Goal: Use online tool/utility: Utilize a website feature to perform a specific function

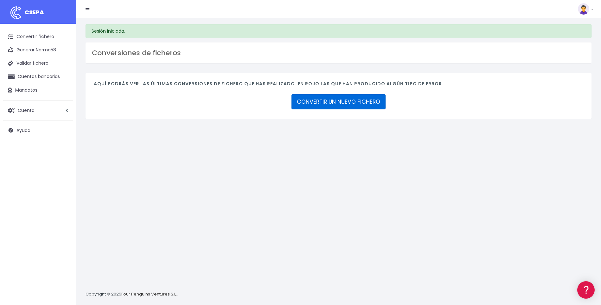
click at [334, 102] on link "CONVERTIR UN NUEVO FICHERO" at bounding box center [338, 101] width 94 height 15
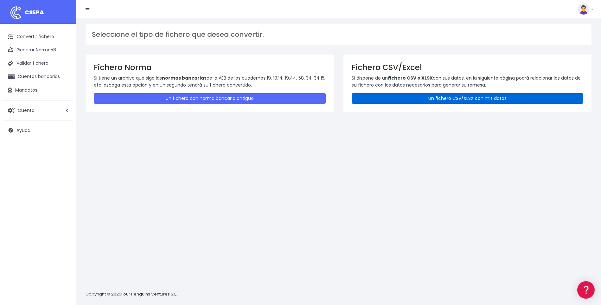
click at [425, 102] on link "Un fichero CSV/XLSX con mis datos" at bounding box center [467, 98] width 232 height 10
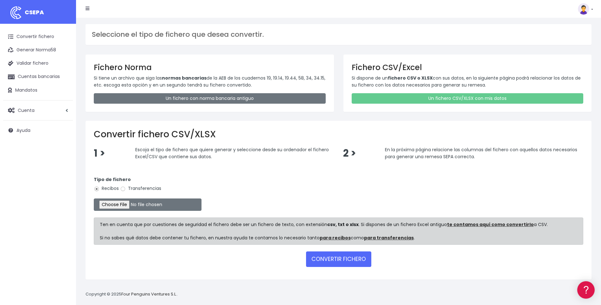
drag, startPoint x: 112, startPoint y: 8, endPoint x: 262, endPoint y: 16, distance: 150.3
click at [262, 16] on nav "CSEPA Suscripción Facturación API Ayuda Salir" at bounding box center [338, 9] width 525 height 18
type input "C:\fakepath\MODELO REMESAS PAGO PROVEEDORES HOLANDA.xlsx"
click at [124, 188] on input "Transferencias" at bounding box center [123, 189] width 6 height 6
radio input "true"
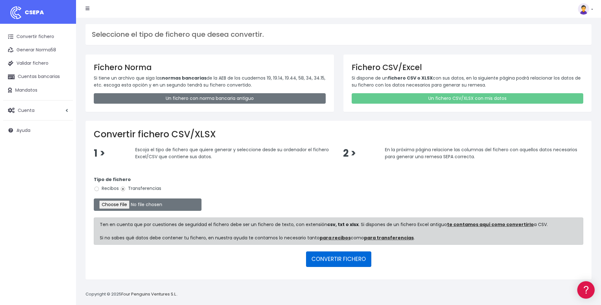
click at [331, 260] on button "CONVERTIR FICHERO" at bounding box center [338, 258] width 65 height 15
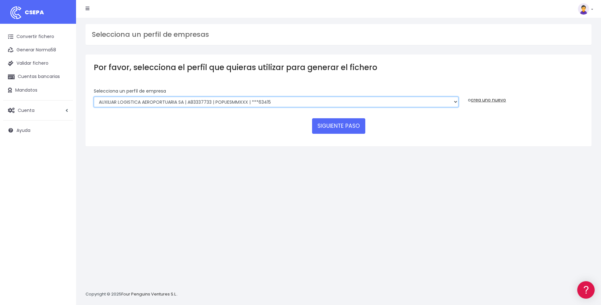
click at [257, 104] on select "AUXILIAR LOGISTICA AEROPORTUARIA SA | A83337733 | POPUESMMXXX | ***63415 COMPAÑ…" at bounding box center [276, 102] width 364 height 11
select select "394"
click at [94, 97] on select "AUXILIAR LOGISTICA AEROPORTUARIA SA | A83337733 | POPUESMMXXX | ***63415 COMPAÑ…" at bounding box center [276, 102] width 364 height 11
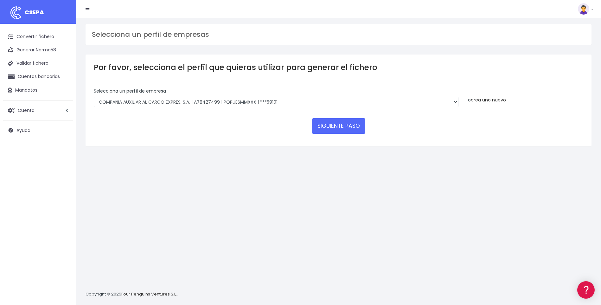
click at [327, 124] on button "SIGUIENTE PASO" at bounding box center [338, 125] width 53 height 15
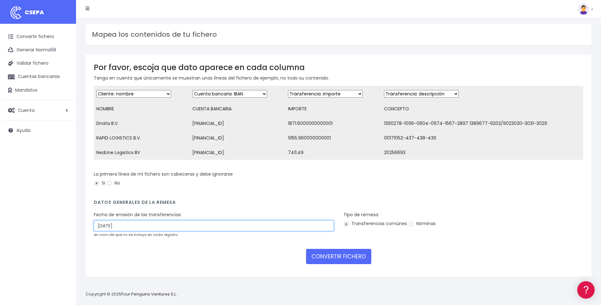
click at [120, 231] on input "30/08/2025" at bounding box center [214, 225] width 240 height 11
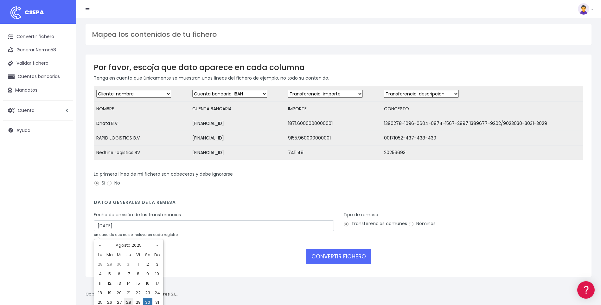
click at [128, 302] on td "28" at bounding box center [128, 301] width 9 height 9
type input "28/08/2025"
click at [172, 252] on form "Desechar campo Cliente: nombre Cliente: DNI Cliente: Email Cliente: referencia …" at bounding box center [338, 177] width 489 height 182
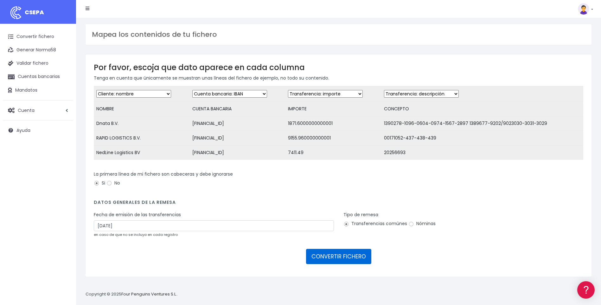
click at [318, 264] on button "CONVERTIR FICHERO" at bounding box center [338, 256] width 65 height 15
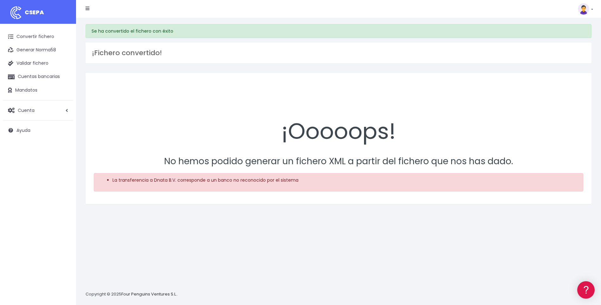
scroll to position [6, 0]
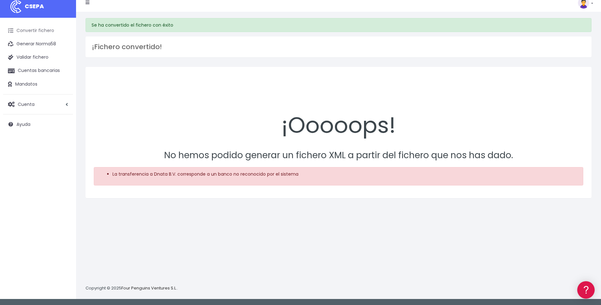
click at [50, 32] on link "Convertir fichero" at bounding box center [38, 30] width 70 height 13
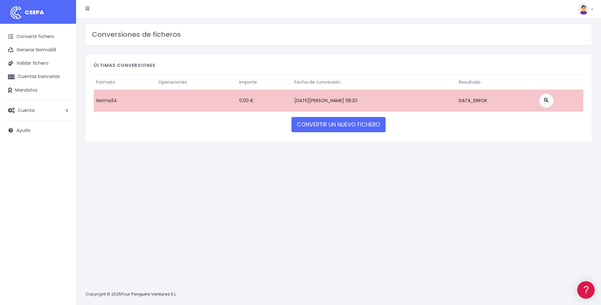
click at [174, 119] on div "Últimas conversiones Formato Operaciones Importe Fecha de conversión Resultado …" at bounding box center [338, 97] width 506 height 87
click at [341, 129] on link "CONVERTIR UN NUEVO FICHERO" at bounding box center [338, 124] width 94 height 15
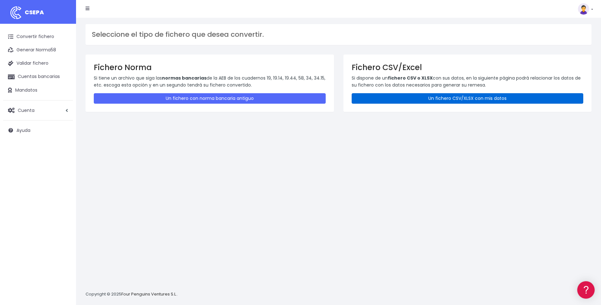
click at [405, 98] on link "Un fichero CSV/XLSX con mis datos" at bounding box center [467, 98] width 232 height 10
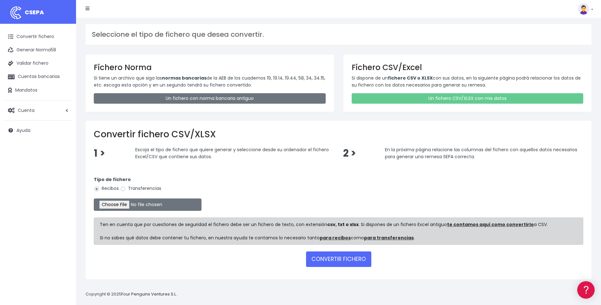
click at [129, 190] on label "Transferencias" at bounding box center [140, 188] width 41 height 7
click at [126, 190] on input "Transferencias" at bounding box center [123, 189] width 6 height 6
radio input "true"
type input "C:\fakepath\MODELO REMESAS PAGO PROVEEDORES HOLANDA.xlsx"
click at [348, 258] on button "CONVERTIR FICHERO" at bounding box center [338, 258] width 65 height 15
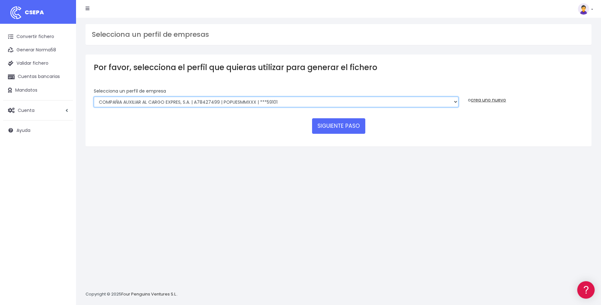
click at [292, 99] on select "AUXILIAR LOGISTICA AEROPORTUARIA SA | A83337733 | POPUESMMXXX | ***63415 COMPAÑ…" at bounding box center [276, 102] width 364 height 11
click at [94, 97] on select "AUXILIAR LOGISTICA AEROPORTUARIA SA | A83337733 | POPUESMMXXX | ***63415 COMPAÑ…" at bounding box center [276, 102] width 364 height 11
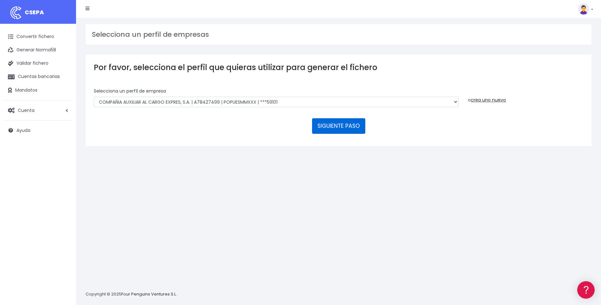
click at [337, 128] on button "SIGUIENTE PASO" at bounding box center [338, 125] width 53 height 15
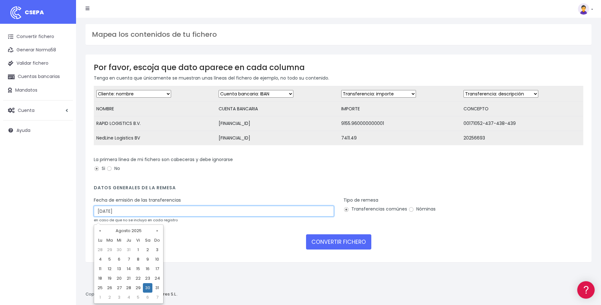
click at [182, 211] on input "30/08/2025" at bounding box center [214, 210] width 240 height 11
click at [130, 288] on td "28" at bounding box center [128, 287] width 9 height 9
type input "28/08/2025"
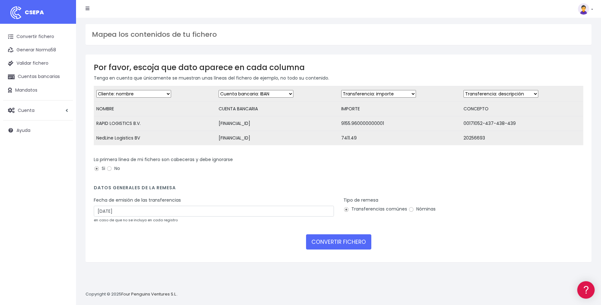
click at [215, 260] on div "Por favor, escoja que dato aparece en cada columna Tenga en cuenta que únicamen…" at bounding box center [338, 157] width 506 height 207
click at [329, 247] on button "CONVERTIR FICHERO" at bounding box center [338, 241] width 65 height 15
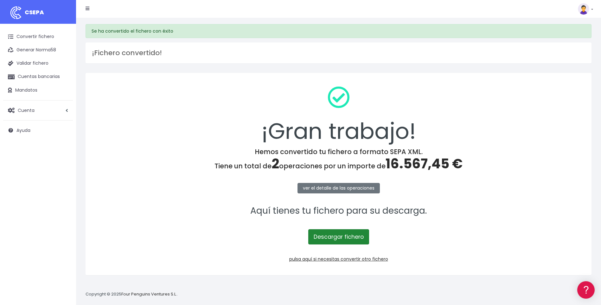
click at [332, 239] on link "Descargar fichero" at bounding box center [338, 236] width 61 height 15
click at [326, 264] on div "¡Gran trabajo! Hemos convertido tu fichero a formato SEPA XML. Tiene un total d…" at bounding box center [338, 174] width 506 height 202
click at [328, 259] on link "pulsa aquí si necesitas convertir otro fichero" at bounding box center [338, 258] width 99 height 6
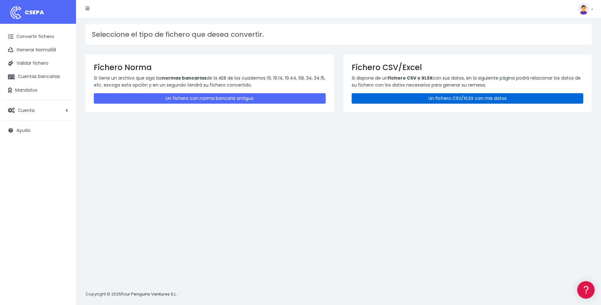
click at [405, 100] on link "Un fichero CSV/XLSX con mis datos" at bounding box center [467, 98] width 232 height 10
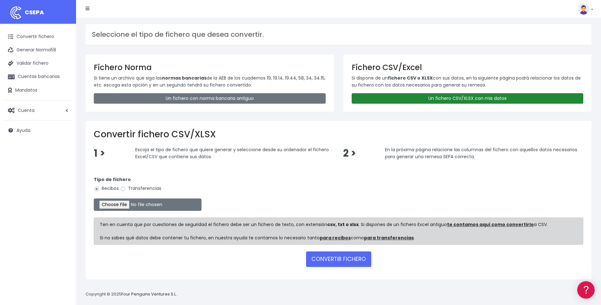
type input "C:\fakepath\MODELO REMESAS PAGO PROVEEDORES BELGICA.xlsx"
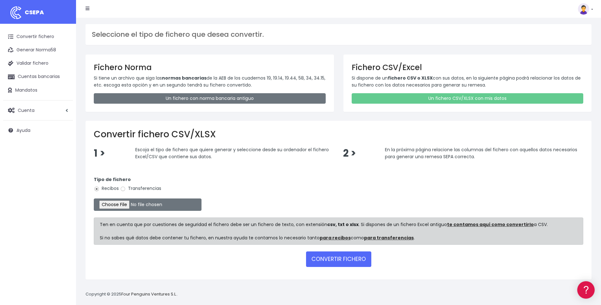
click at [127, 189] on label "Transferencias" at bounding box center [140, 188] width 41 height 7
click at [126, 189] on input "Transferencias" at bounding box center [123, 189] width 6 height 6
radio input "true"
click at [325, 260] on button "CONVERTIR FICHERO" at bounding box center [338, 258] width 65 height 15
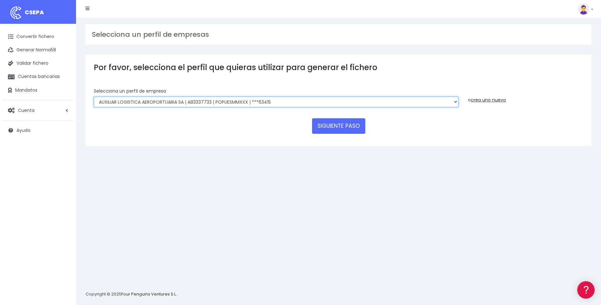
click at [330, 100] on select "AUXILIAR LOGISTICA AEROPORTUARIA SA | A83337733 | POPUESMMXXX | ***63415 COMPAÑ…" at bounding box center [276, 102] width 364 height 11
select select "394"
click at [94, 97] on select "AUXILIAR LOGISTICA AEROPORTUARIA SA | A83337733 | POPUESMMXXX | ***63415 COMPAÑ…" at bounding box center [276, 102] width 364 height 11
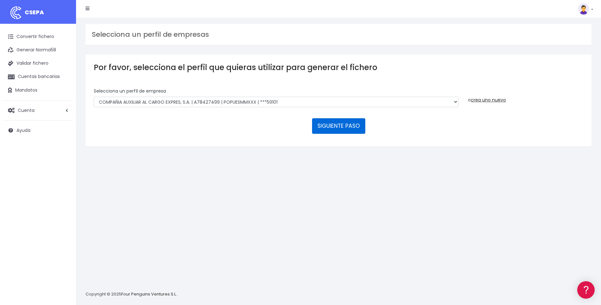
click at [329, 124] on button "SIGUIENTE PASO" at bounding box center [338, 125] width 53 height 15
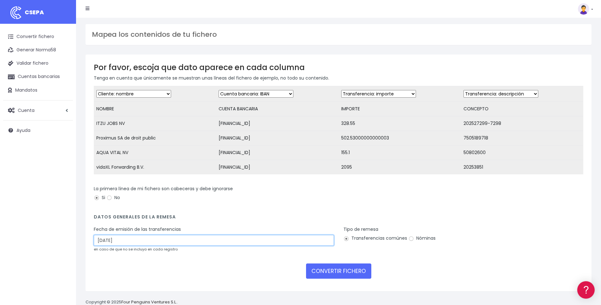
click at [114, 245] on input "30/08/2025" at bounding box center [214, 240] width 240 height 11
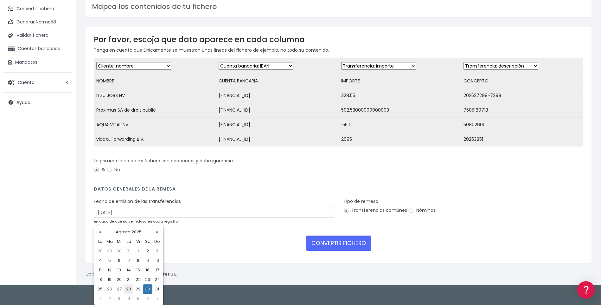
click at [128, 288] on td "28" at bounding box center [128, 288] width 9 height 9
type input "28/08/2025"
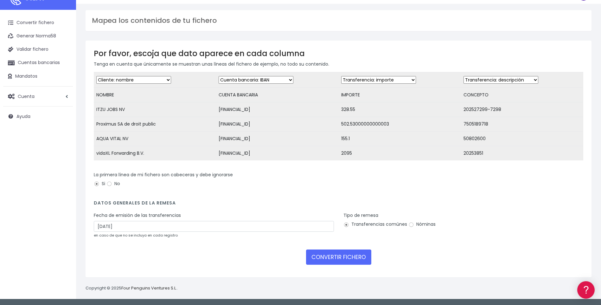
scroll to position [19, 0]
click at [188, 267] on form "Desechar campo Cliente: nombre Cliente: DNI Cliente: Email Cliente: referencia …" at bounding box center [338, 170] width 489 height 197
click at [351, 261] on button "CONVERTIR FICHERO" at bounding box center [338, 256] width 65 height 15
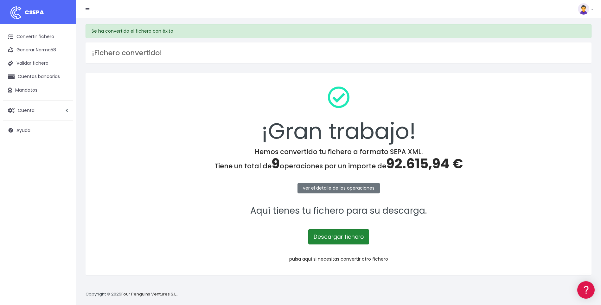
click at [334, 233] on link "Descargar fichero" at bounding box center [338, 236] width 61 height 15
click at [327, 258] on link "pulsa aquí si necesitas convertir otro fichero" at bounding box center [338, 258] width 99 height 6
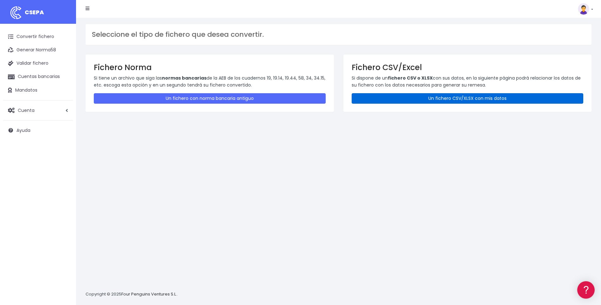
click at [418, 99] on link "Un fichero CSV/XLSX con mis datos" at bounding box center [467, 98] width 232 height 10
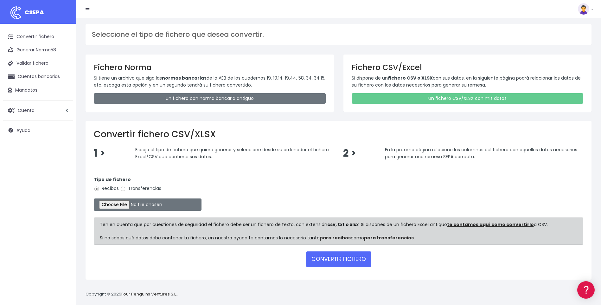
click at [145, 184] on div "Tipo de fichero Recibos Transferencias" at bounding box center [338, 185] width 489 height 18
click at [143, 187] on label "Transferencias" at bounding box center [140, 188] width 41 height 7
click at [126, 187] on input "Transferencias" at bounding box center [123, 189] width 6 height 6
radio input "true"
type input "C:\fakepath\MODELO REMESAS PAGO PROVEEDORES HUNGRIA.xlsx"
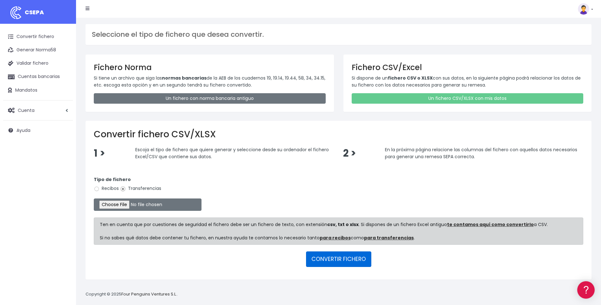
click at [331, 258] on button "CONVERTIR FICHERO" at bounding box center [338, 258] width 65 height 15
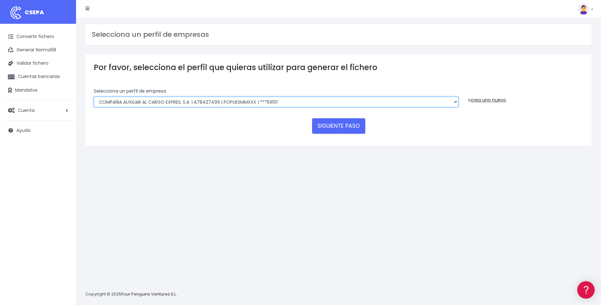
click at [286, 105] on select "AUXILIAR LOGISTICA AEROPORTUARIA SA | A83337733 | POPUESMMXXX | ***63415 COMPAÑ…" at bounding box center [276, 102] width 364 height 11
click at [94, 97] on select "AUXILIAR LOGISTICA AEROPORTUARIA SA | A83337733 | POPUESMMXXX | ***63415 COMPAÑ…" at bounding box center [276, 102] width 364 height 11
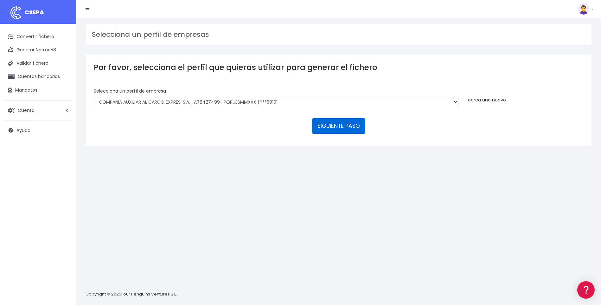
click at [337, 123] on button "SIGUIENTE PASO" at bounding box center [338, 125] width 53 height 15
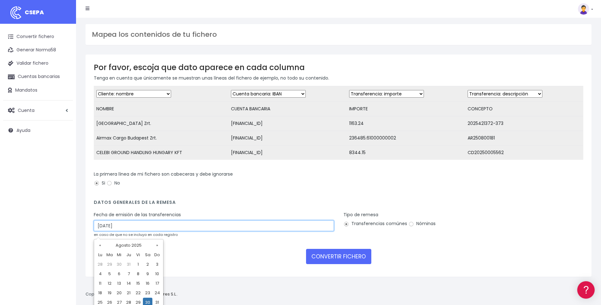
click at [129, 231] on input "30/08/2025" at bounding box center [214, 225] width 240 height 11
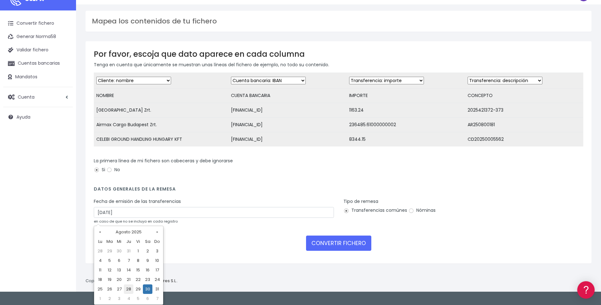
click at [129, 289] on td "28" at bounding box center [128, 288] width 9 height 9
type input "28/08/2025"
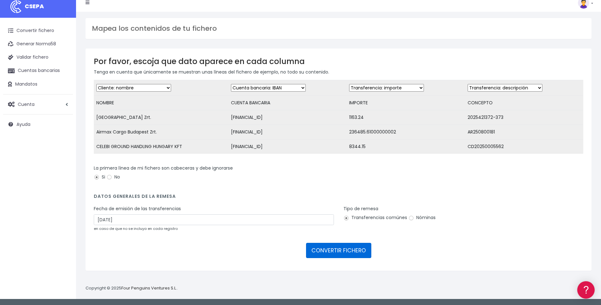
click at [312, 258] on button "CONVERTIR FICHERO" at bounding box center [338, 250] width 65 height 15
